Goal: Browse casually

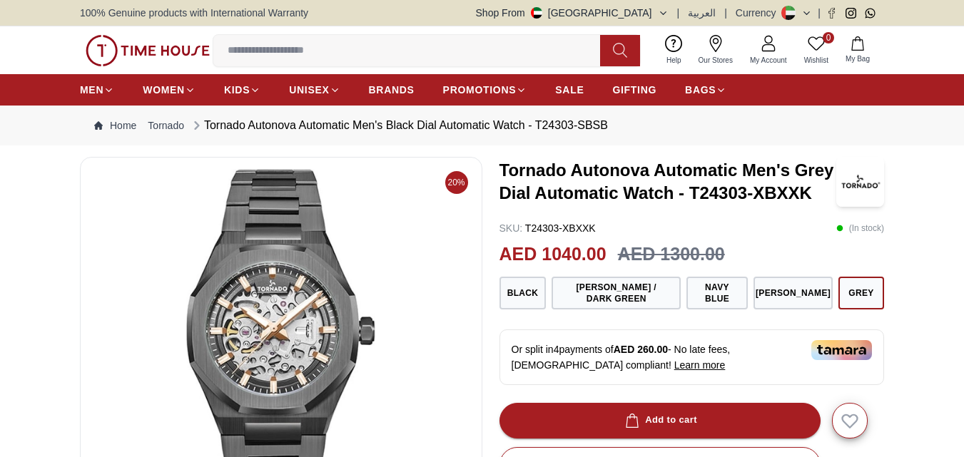
click at [355, 217] on img at bounding box center [281, 340] width 378 height 342
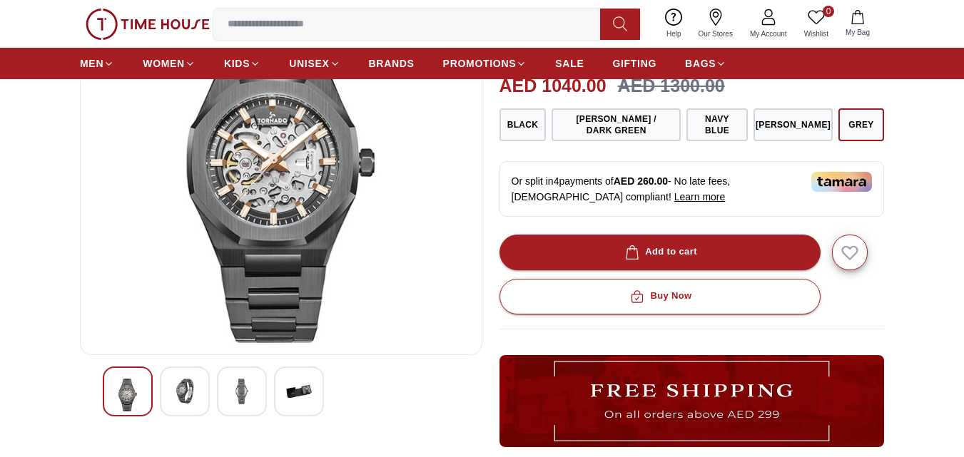
scroll to position [168, 0]
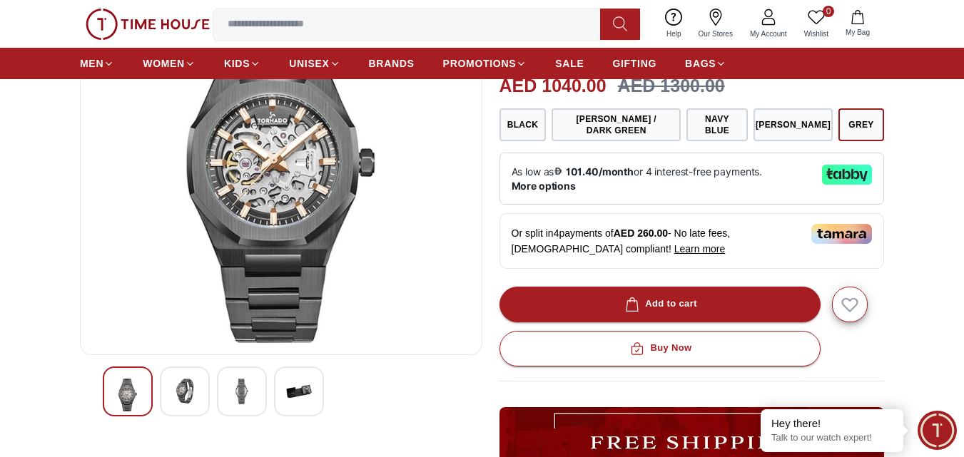
click at [241, 396] on img at bounding box center [242, 392] width 26 height 26
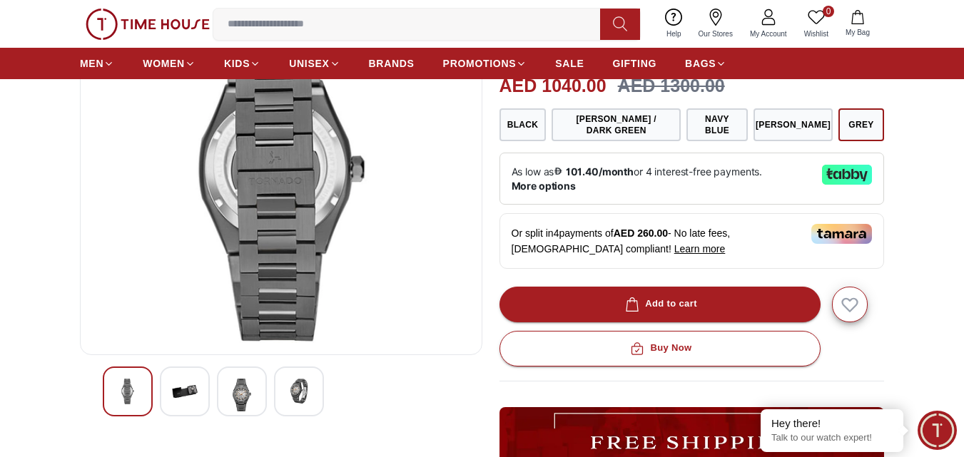
drag, startPoint x: 300, startPoint y: 176, endPoint x: 246, endPoint y: 183, distance: 54.6
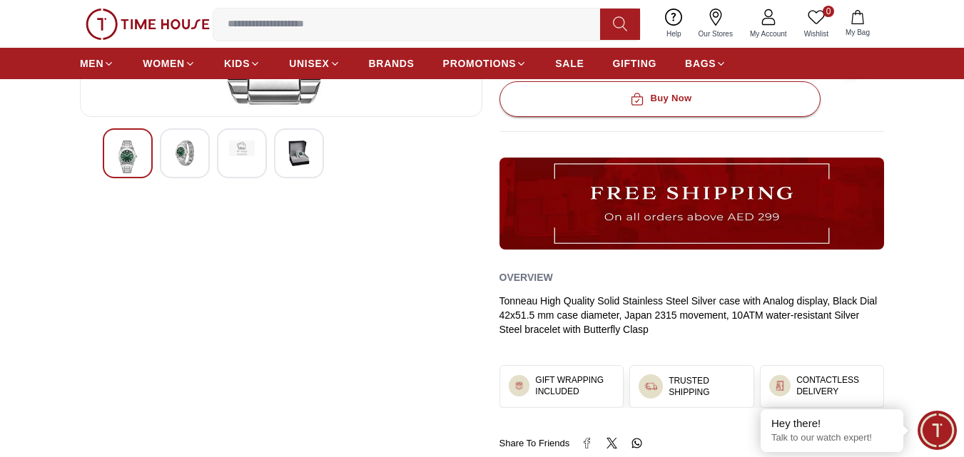
scroll to position [407, 0]
